Goal: Information Seeking & Learning: Find specific fact

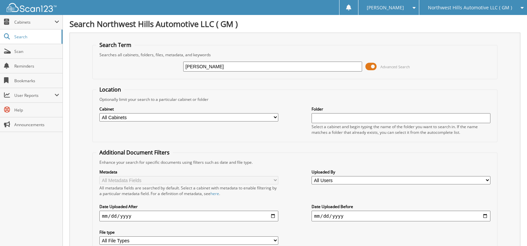
type input "[PERSON_NAME]"
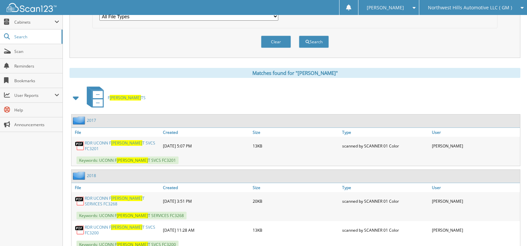
scroll to position [266, 0]
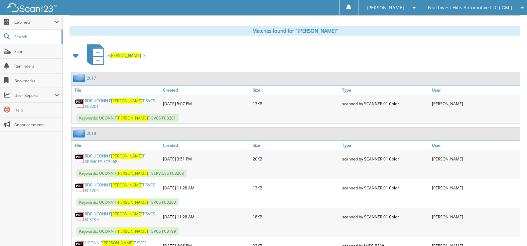
click at [79, 57] on span at bounding box center [76, 56] width 9 height 12
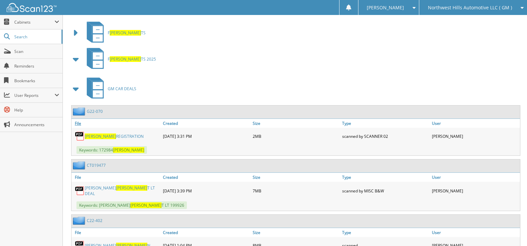
scroll to position [300, 0]
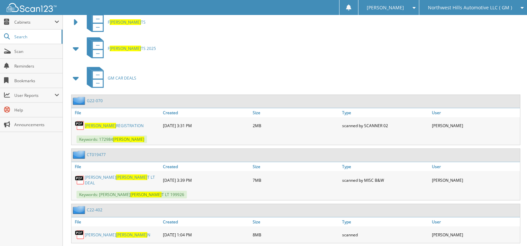
click at [76, 78] on span at bounding box center [76, 78] width 9 height 12
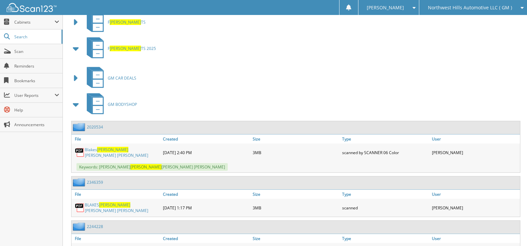
click at [78, 102] on span at bounding box center [76, 105] width 9 height 12
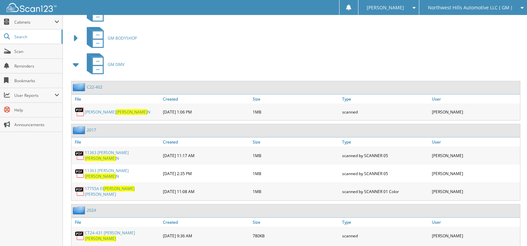
scroll to position [366, 0]
click at [75, 65] on span at bounding box center [76, 64] width 9 height 12
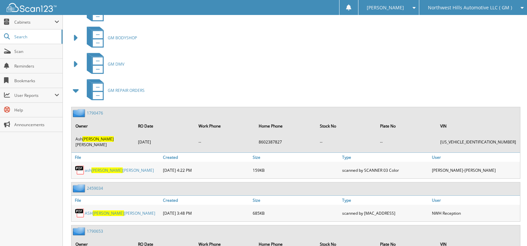
click at [79, 92] on span at bounding box center [76, 91] width 9 height 12
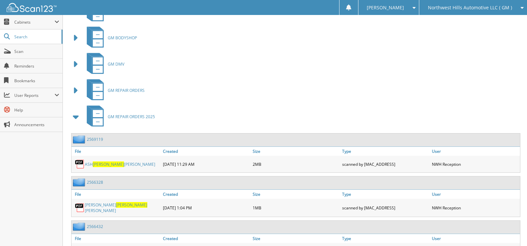
scroll to position [399, 0]
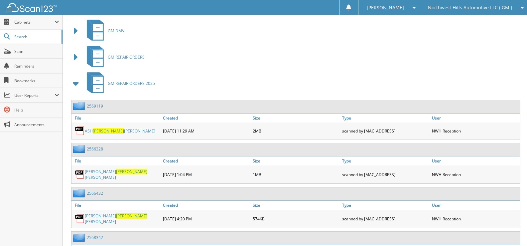
click at [77, 85] on span at bounding box center [76, 84] width 9 height 12
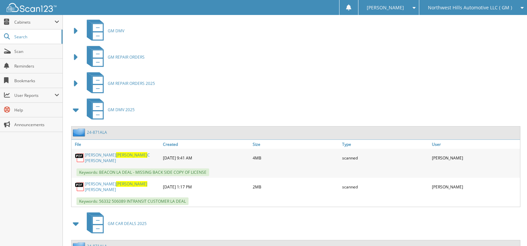
click at [73, 108] on span at bounding box center [76, 110] width 9 height 12
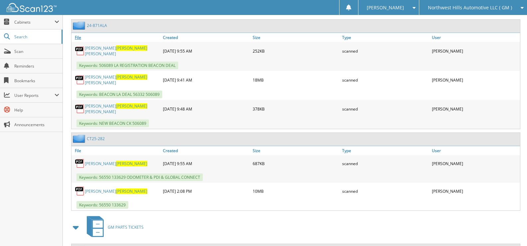
scroll to position [566, 0]
